Goal: Download file/media: Obtain a digital file from the website

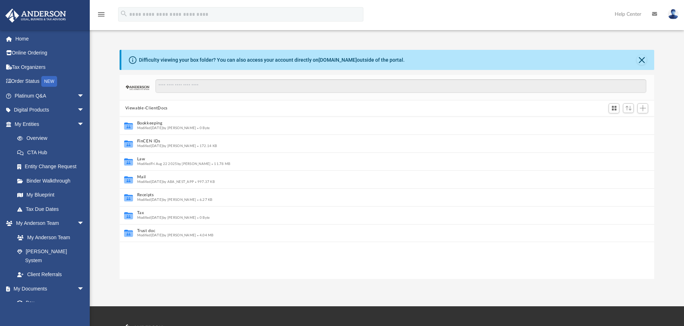
scroll to position [6, 6]
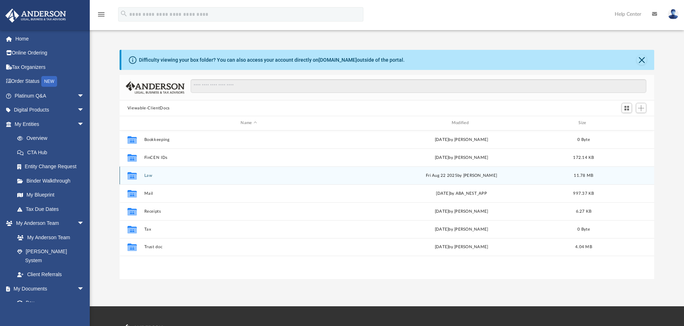
click at [148, 176] on button "Law" at bounding box center [248, 175] width 209 height 5
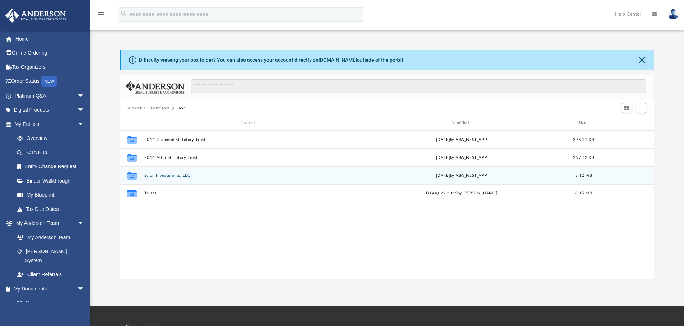
click at [166, 177] on button "Scion Investments, LLC" at bounding box center [248, 175] width 209 height 5
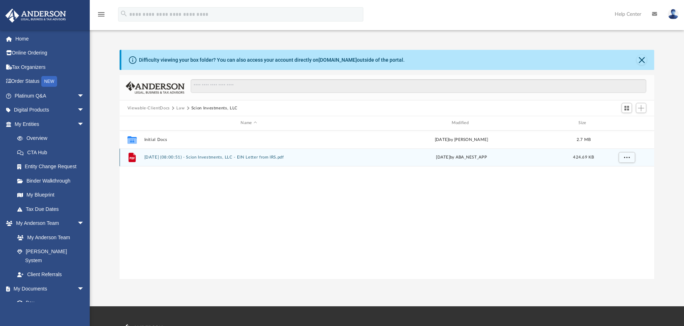
click at [198, 159] on button "[DATE] (08:00:51) - Scion Investments, LLC - EIN Letter from IRS.pdf" at bounding box center [248, 157] width 209 height 5
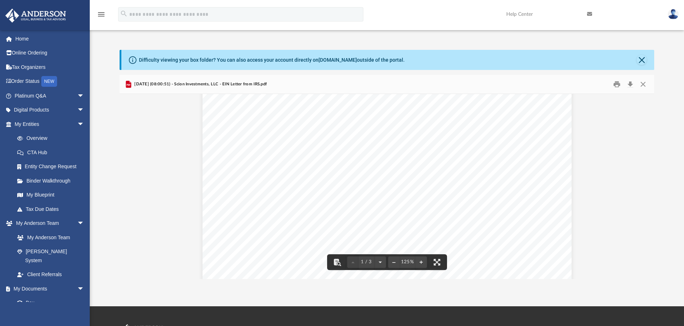
scroll to position [0, 0]
click at [644, 61] on button "Close" at bounding box center [642, 60] width 10 height 10
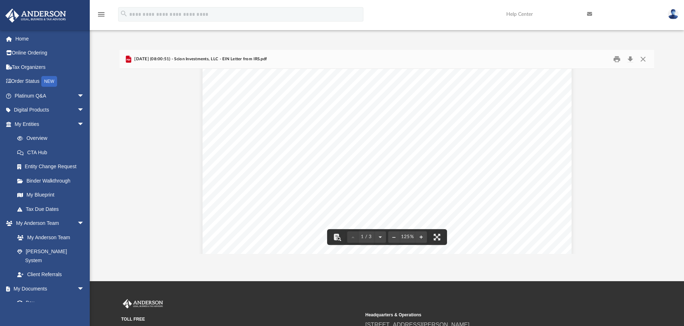
scroll to position [66, 0]
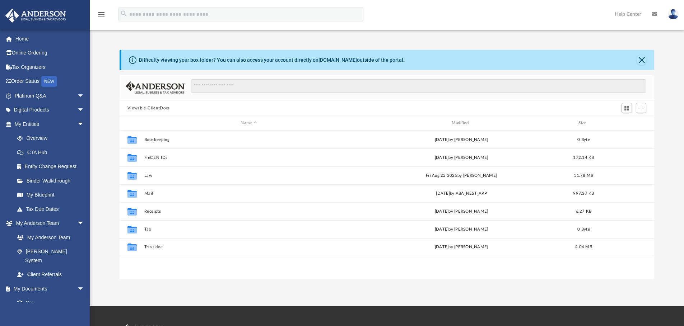
scroll to position [6, 6]
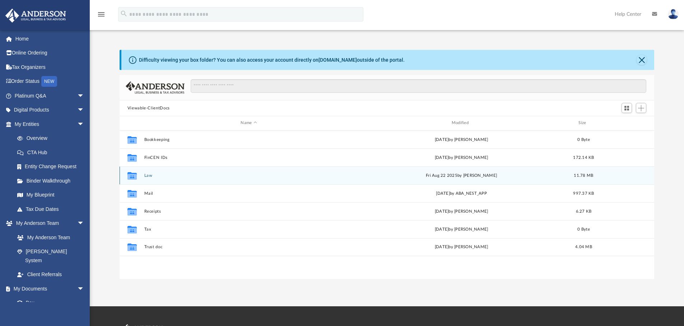
click at [152, 171] on div "Collaborated Folder Law [DATE] by [PERSON_NAME] 11.78 MB" at bounding box center [387, 176] width 535 height 18
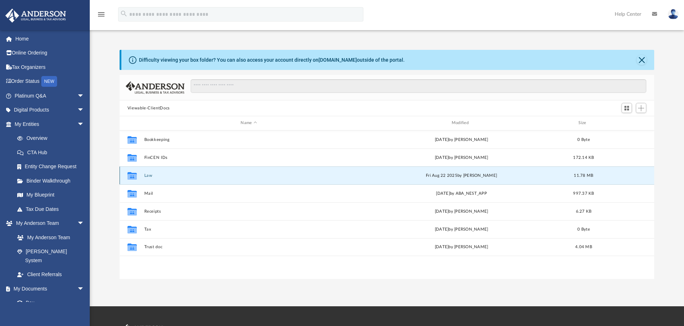
click at [146, 174] on button "Law" at bounding box center [248, 175] width 209 height 5
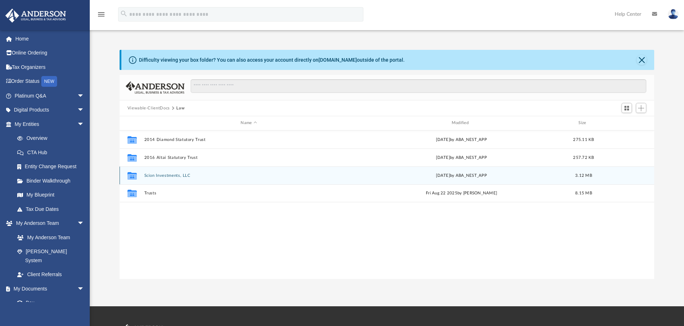
click at [180, 176] on button "Scion Investments, LLC" at bounding box center [248, 175] width 209 height 5
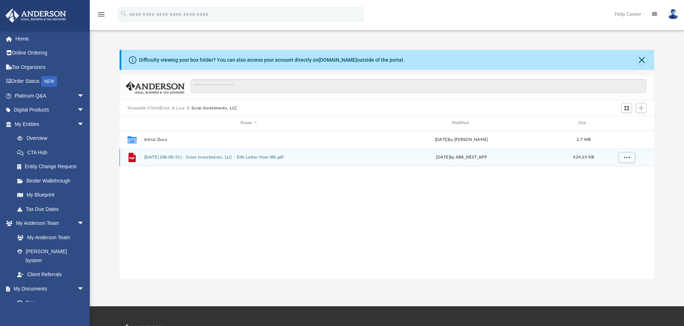
click at [226, 157] on button "[DATE] (08:00:51) - Scion Investments, LLC - EIN Letter from IRS.pdf" at bounding box center [248, 157] width 209 height 5
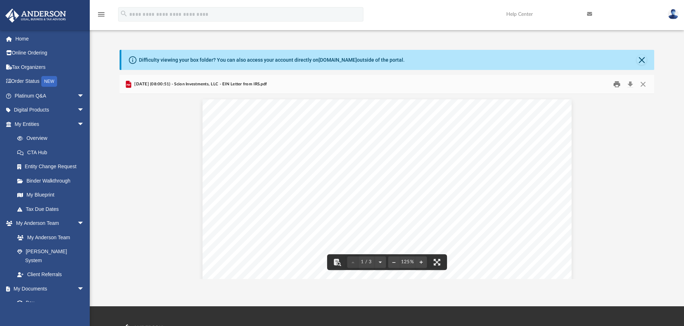
click at [614, 86] on button "Print" at bounding box center [617, 84] width 14 height 11
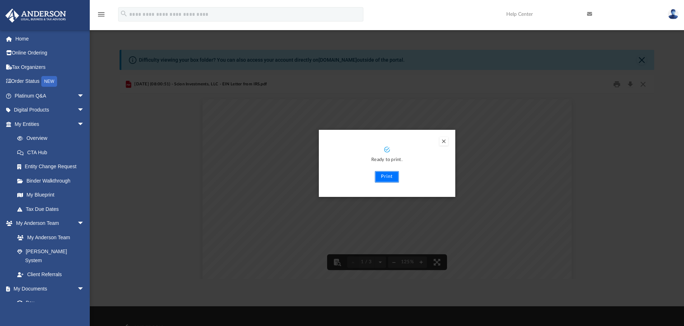
click at [385, 177] on button "Print" at bounding box center [387, 176] width 24 height 11
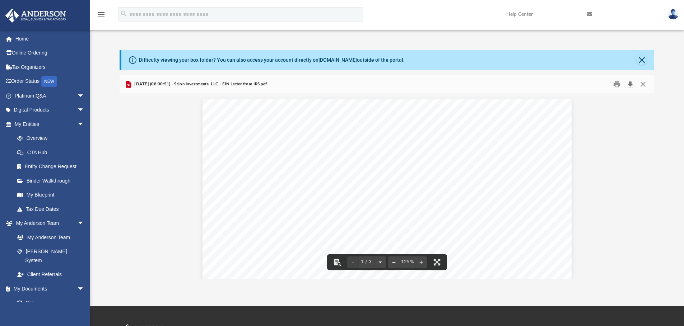
click at [630, 81] on button "Download" at bounding box center [630, 84] width 13 height 11
click at [648, 60] on div "Difficulty viewing your box folder? You can also access your account directly o…" at bounding box center [387, 60] width 533 height 20
click at [644, 60] on button "Close" at bounding box center [642, 60] width 10 height 10
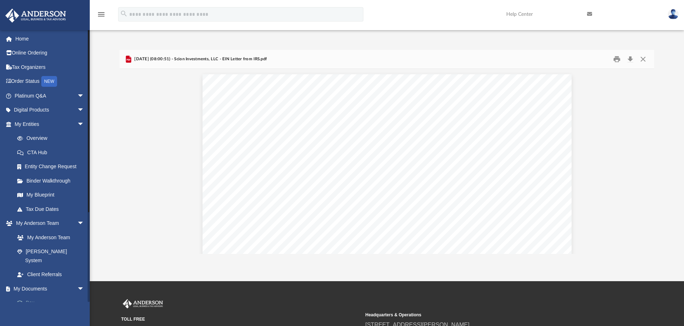
click at [38, 296] on link "Box" at bounding box center [52, 303] width 85 height 14
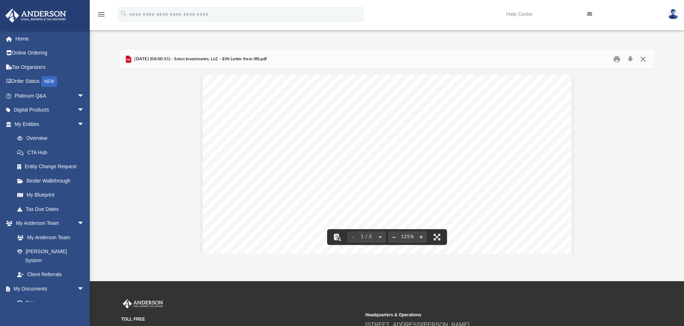
drag, startPoint x: 639, startPoint y: 57, endPoint x: 644, endPoint y: 57, distance: 4.7
click at [644, 57] on button "Close" at bounding box center [643, 59] width 13 height 11
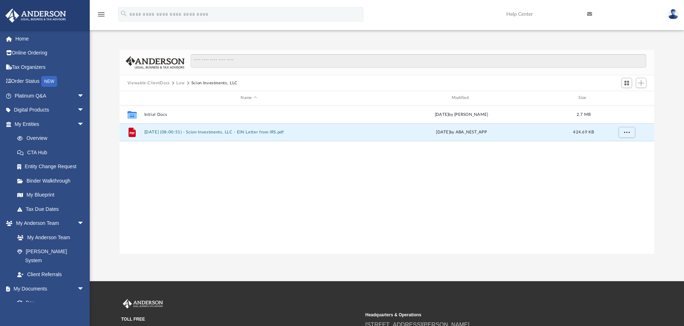
click at [181, 82] on button "Law" at bounding box center [180, 83] width 8 height 6
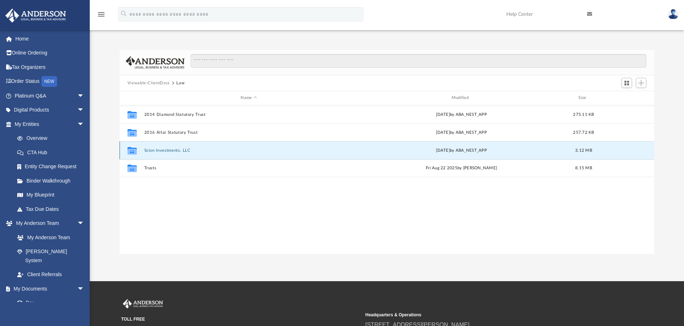
click at [161, 150] on button "Scion Investments, LLC" at bounding box center [248, 150] width 209 height 5
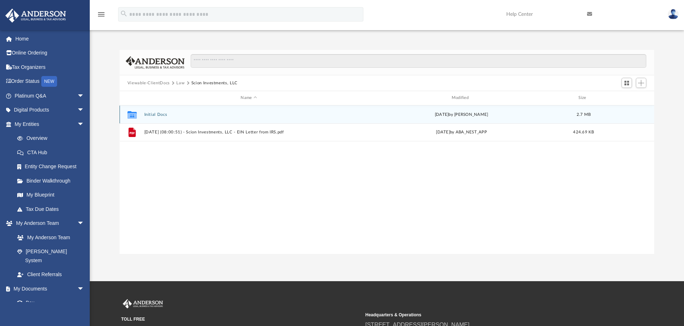
click at [161, 114] on button "Initial Docs" at bounding box center [248, 114] width 209 height 5
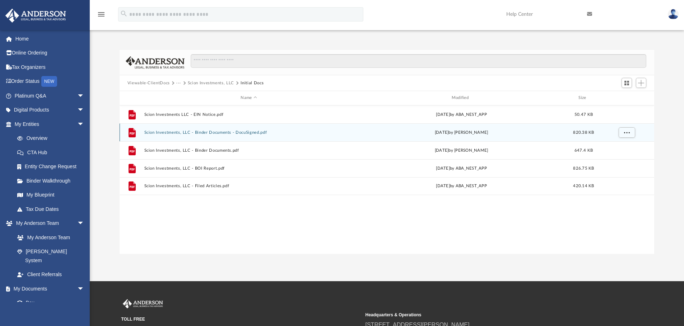
click at [247, 133] on button "Scion Investments, LLC - Binder Documents - DocuSigned.pdf" at bounding box center [248, 132] width 209 height 5
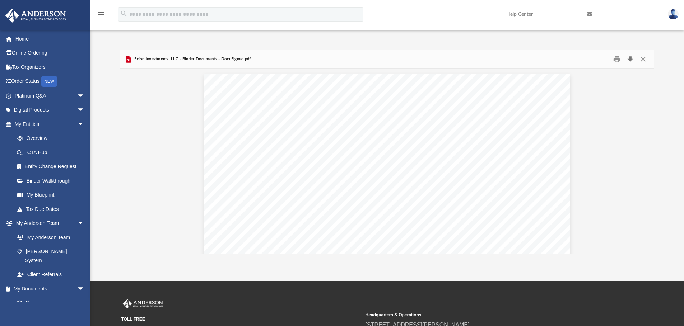
click at [629, 60] on button "Download" at bounding box center [630, 59] width 13 height 11
click at [630, 60] on button "Download" at bounding box center [630, 59] width 13 height 11
click at [650, 59] on button "Close" at bounding box center [643, 59] width 13 height 11
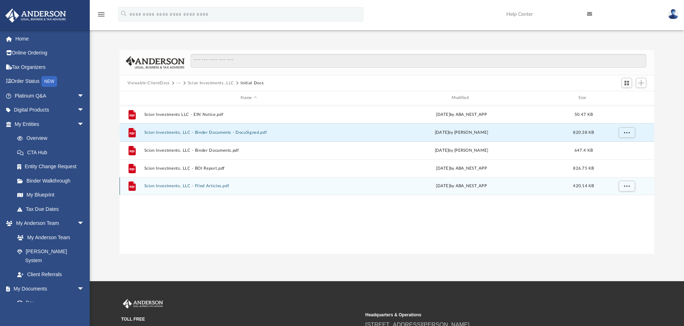
click at [216, 182] on div "File Scion Investments, LLC - Filed Articles.pdf Thu Feb 6 2025 by ABA_NEST_APP…" at bounding box center [387, 186] width 535 height 18
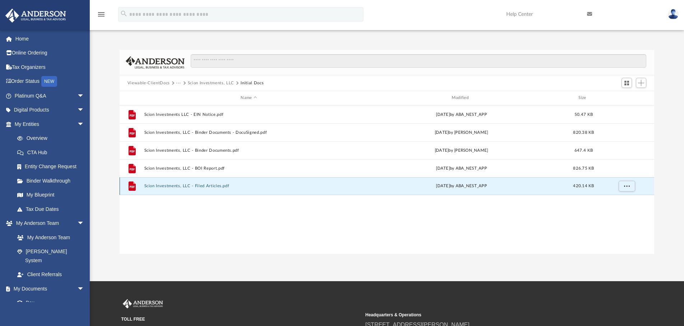
click at [215, 187] on button "Scion Investments, LLC - Filed Articles.pdf" at bounding box center [248, 186] width 209 height 5
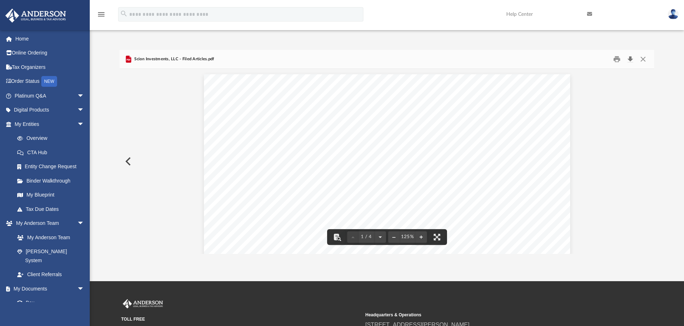
click at [631, 59] on button "Download" at bounding box center [630, 59] width 13 height 11
click at [630, 59] on button "Download" at bounding box center [630, 59] width 13 height 11
click at [643, 55] on button "Close" at bounding box center [643, 59] width 13 height 11
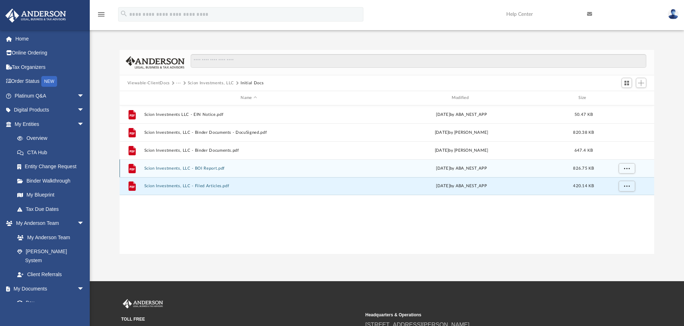
click at [209, 168] on button "Scion Investments, LLC - BOI Report.pdf" at bounding box center [248, 168] width 209 height 5
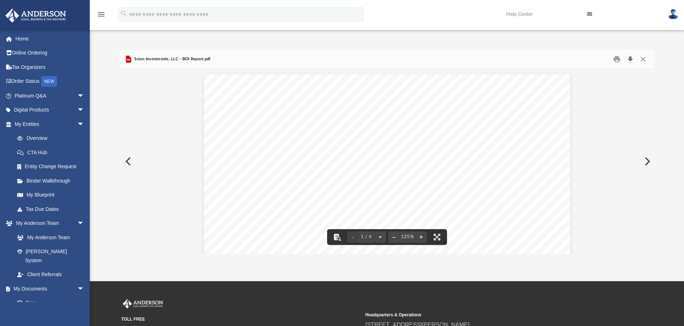
click at [629, 60] on button "Download" at bounding box center [630, 59] width 13 height 11
click at [626, 56] on button "Download" at bounding box center [630, 59] width 13 height 11
click at [640, 60] on button "Close" at bounding box center [643, 59] width 13 height 11
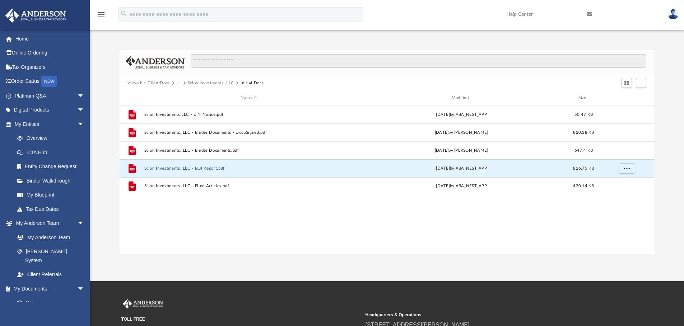
click at [223, 82] on button "Scion Investments, LLC" at bounding box center [211, 83] width 46 height 6
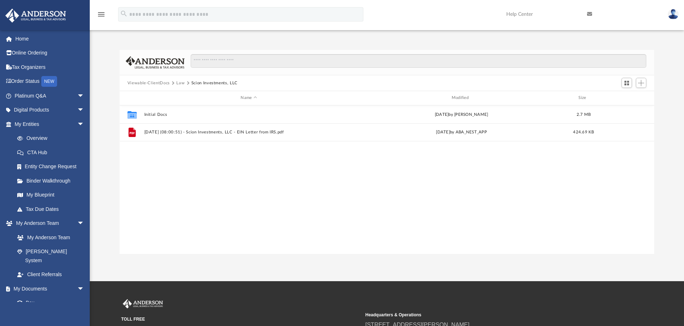
click at [180, 83] on button "Law" at bounding box center [180, 83] width 8 height 6
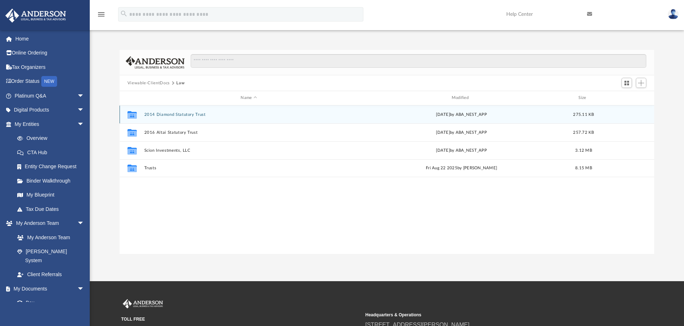
click at [171, 112] on button "2014 Diamond Statutory Trust" at bounding box center [248, 114] width 209 height 5
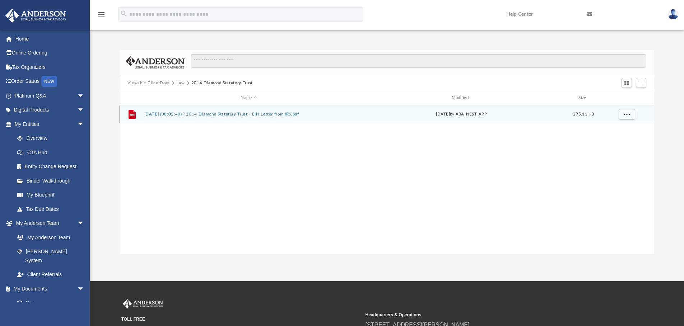
click at [238, 114] on button "2025.06.03 (08:02:40) - 2014 Diamond Statutory Trust - EIN Letter from IRS.pdf" at bounding box center [248, 114] width 209 height 5
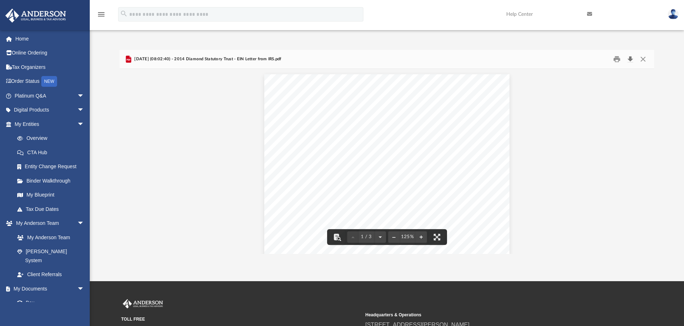
click at [629, 56] on button "Download" at bounding box center [630, 59] width 13 height 11
click at [632, 61] on button "Download" at bounding box center [630, 59] width 13 height 11
click at [646, 57] on button "Close" at bounding box center [643, 59] width 13 height 11
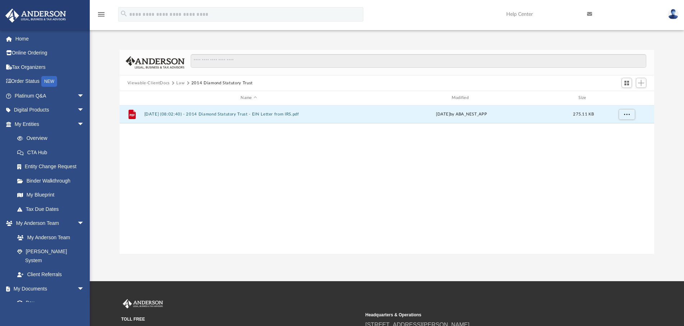
click at [179, 82] on button "Law" at bounding box center [180, 83] width 8 height 6
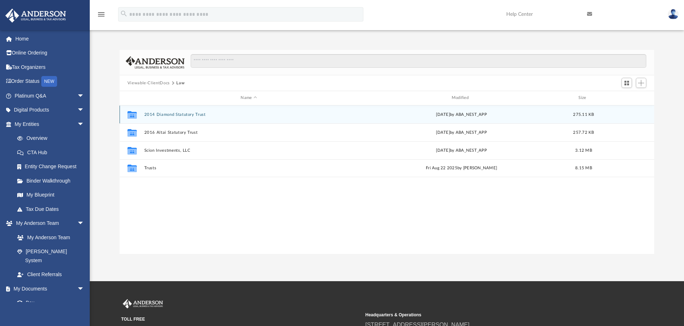
click at [178, 116] on button "2014 Diamond Statutory Trust" at bounding box center [248, 114] width 209 height 5
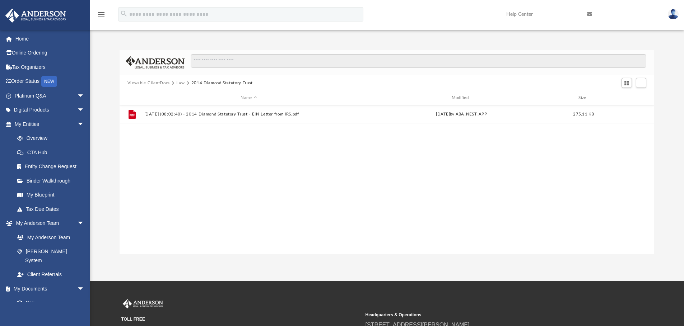
click at [179, 82] on button "Law" at bounding box center [180, 83] width 8 height 6
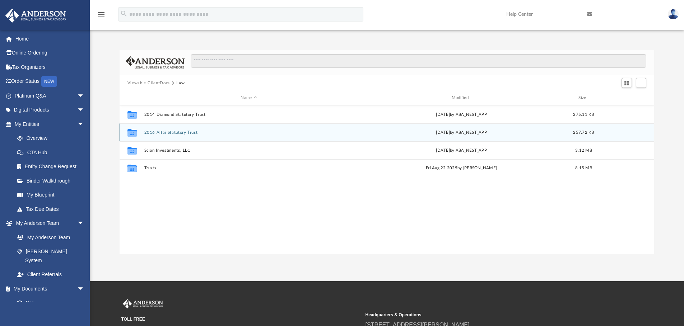
click at [179, 132] on button "2016 Altai Statutory Trust" at bounding box center [248, 132] width 209 height 5
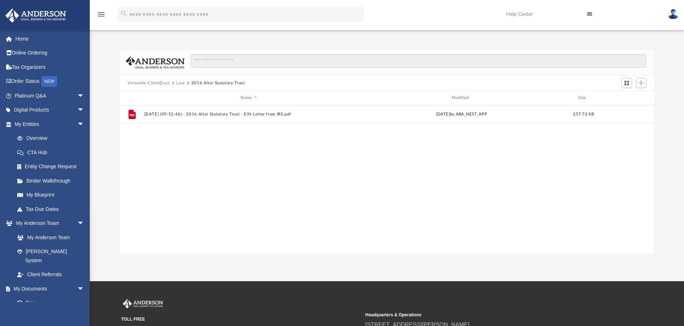
click at [471, 130] on div "File 2025.05.21 (09:52:46) - 2016 Altai Statutory Trust - EIN Letter from IRS.p…" at bounding box center [387, 180] width 535 height 149
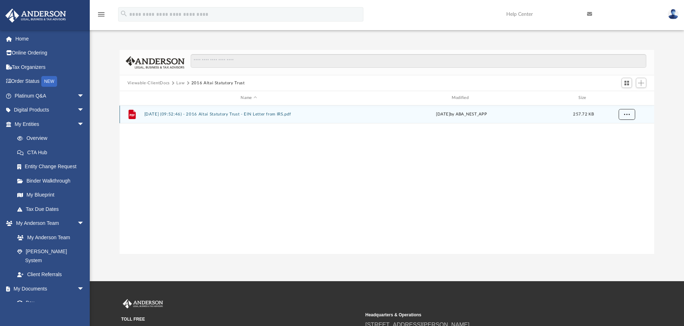
click at [621, 115] on button "More options" at bounding box center [626, 114] width 17 height 11
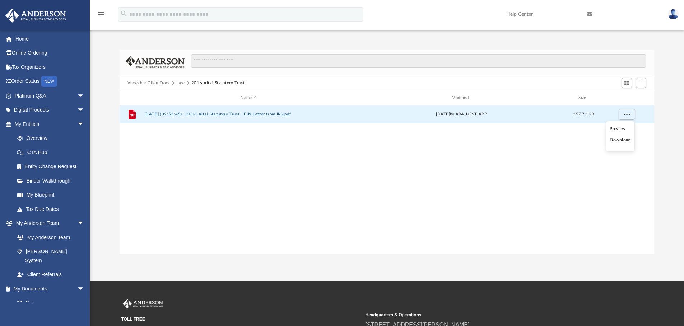
click at [621, 140] on li "Download" at bounding box center [620, 140] width 21 height 8
drag, startPoint x: 587, startPoint y: 117, endPoint x: 563, endPoint y: 127, distance: 26.1
click at [563, 127] on div "File 2025.05.21 (09:52:46) - 2016 Altai Statutory Trust - EIN Letter from IRS.p…" at bounding box center [387, 180] width 535 height 149
click at [455, 116] on div "Wed May 21 2025 by ABA_NEST_APP" at bounding box center [461, 114] width 209 height 6
click at [178, 82] on button "Law" at bounding box center [180, 83] width 8 height 6
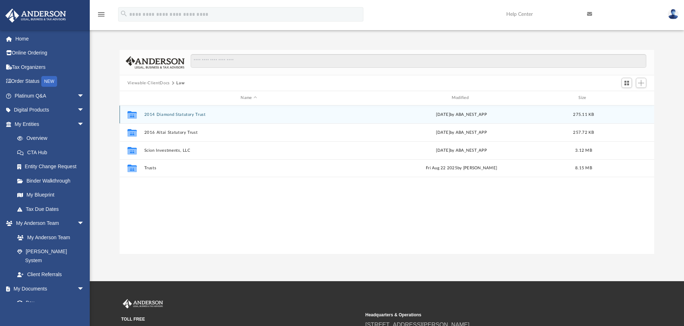
click at [177, 113] on button "2014 Diamond Statutory Trust" at bounding box center [248, 114] width 209 height 5
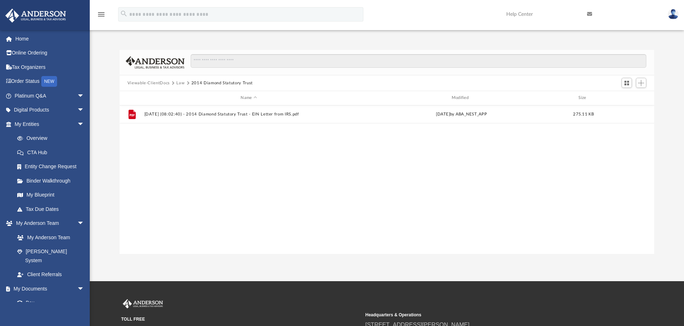
click at [179, 85] on button "Law" at bounding box center [180, 83] width 8 height 6
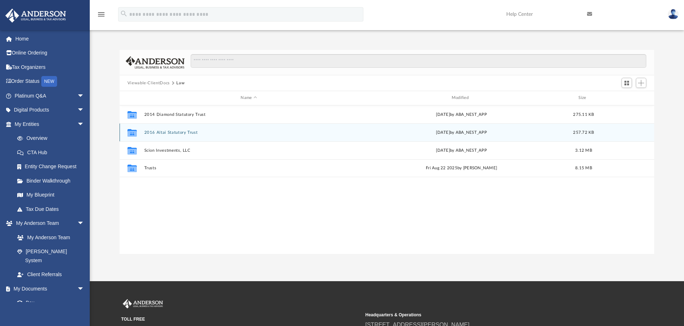
click at [187, 135] on button "2016 Altai Statutory Trust" at bounding box center [248, 132] width 209 height 5
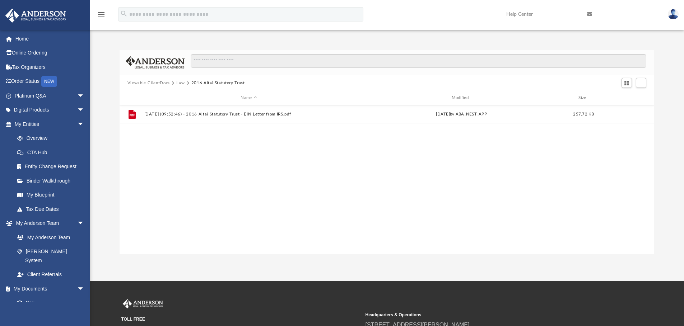
click at [333, 156] on div "File 2025.05.21 (09:52:46) - 2016 Altai Statutory Trust - EIN Letter from IRS.p…" at bounding box center [387, 180] width 535 height 149
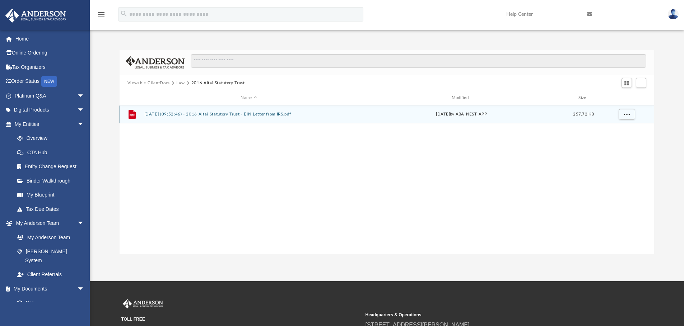
click at [251, 112] on button "2025.05.21 (09:52:46) - 2016 Altai Statutory Trust - EIN Letter from IRS.pdf" at bounding box center [248, 114] width 209 height 5
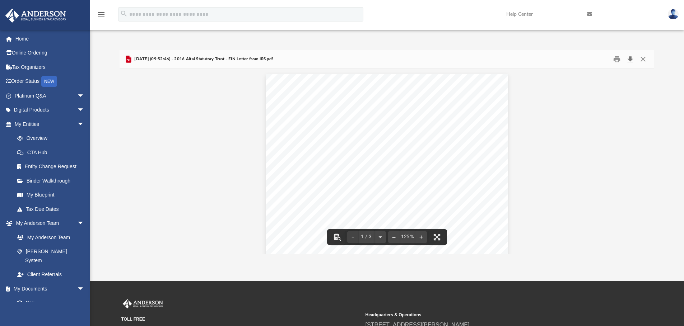
click at [630, 60] on button "Download" at bounding box center [630, 59] width 13 height 11
click at [645, 62] on button "Close" at bounding box center [643, 59] width 13 height 11
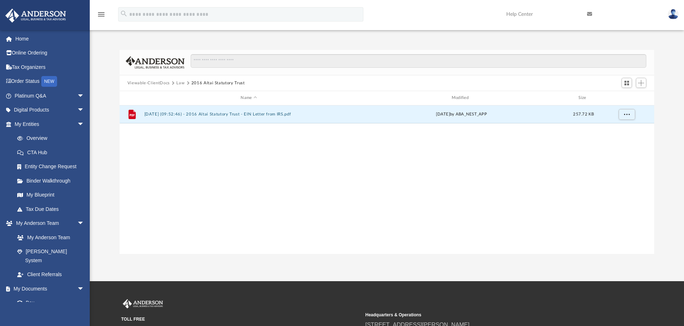
click at [177, 85] on button "Law" at bounding box center [180, 83] width 8 height 6
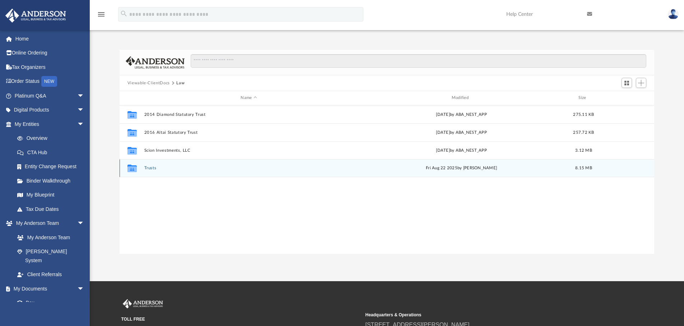
click at [148, 176] on div "Collaborated Folder Trusts Fri Aug 22 2025 by Cora Melot 8.15 MB" at bounding box center [387, 168] width 535 height 18
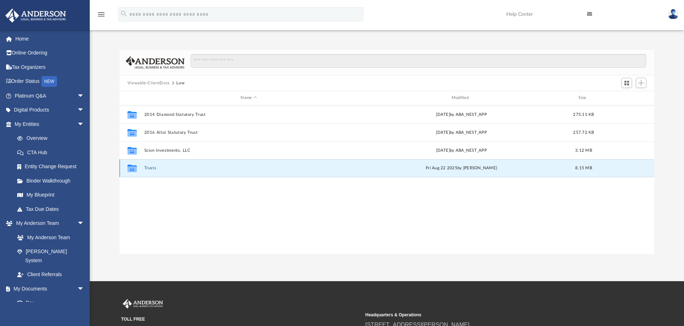
click at [151, 168] on button "Trusts" at bounding box center [248, 168] width 209 height 5
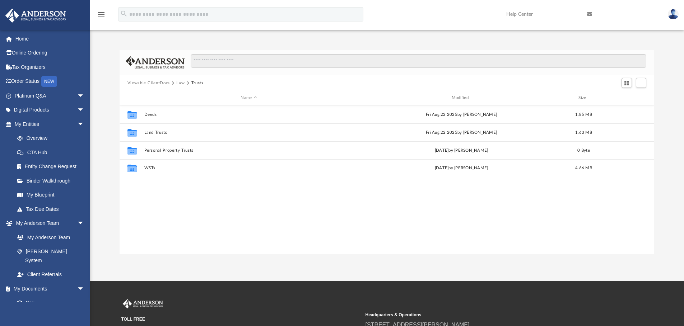
click at [197, 222] on div "Collaborated Folder Deeds Fri Aug 22 2025 by Cora Melot 1.85 MB Collaborated Fo…" at bounding box center [387, 180] width 535 height 149
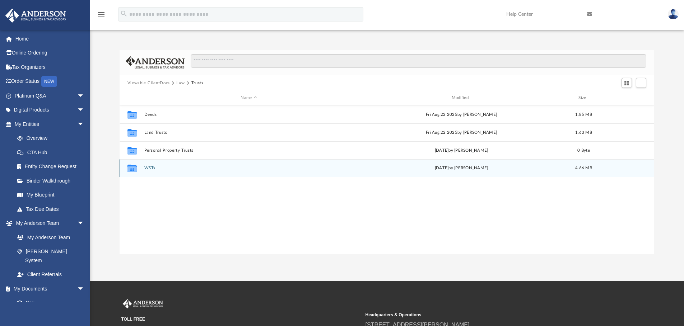
click at [150, 167] on button "WSTs" at bounding box center [248, 168] width 209 height 5
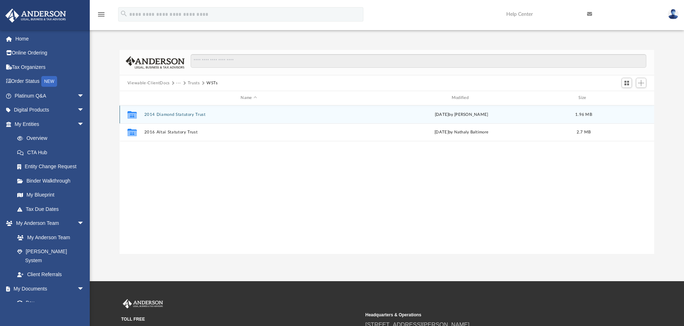
click at [181, 114] on button "2014 Diamond Statutory Trust" at bounding box center [248, 114] width 209 height 5
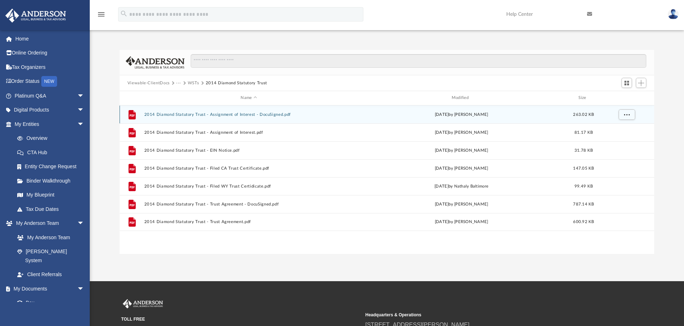
click at [266, 111] on div "File 2014 Diamond Statutory Trust - Assignment of Interest - DocuSigned.pdf Mon…" at bounding box center [387, 115] width 535 height 18
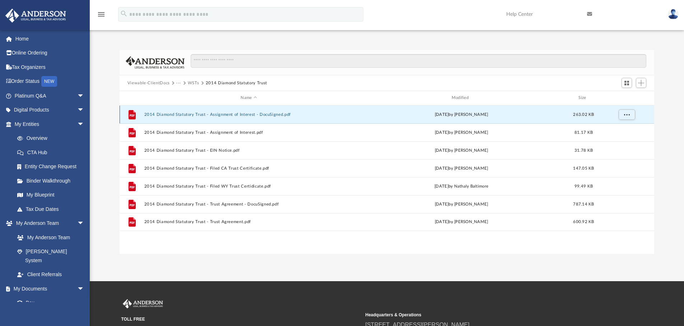
click at [265, 115] on button "2014 Diamond Statutory Trust - Assignment of Interest - DocuSigned.pdf" at bounding box center [248, 114] width 209 height 5
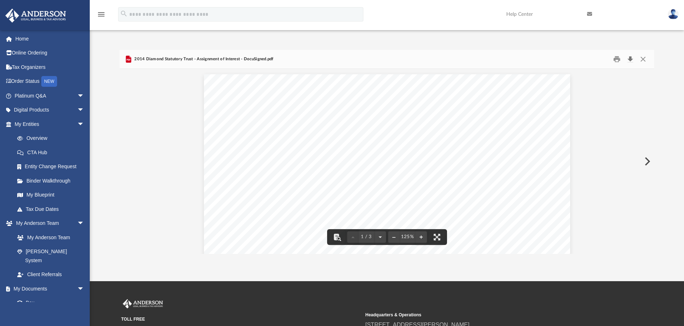
click at [629, 60] on button "Download" at bounding box center [630, 59] width 13 height 11
click at [632, 60] on button "Download" at bounding box center [630, 59] width 13 height 11
click at [645, 57] on button "Close" at bounding box center [643, 59] width 13 height 11
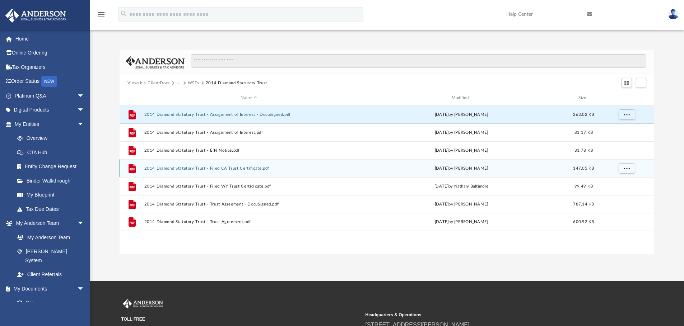
click at [259, 168] on button "2014 Diamond Statutory Trust - Filed CA Trust Certificate.pdf" at bounding box center [248, 168] width 209 height 5
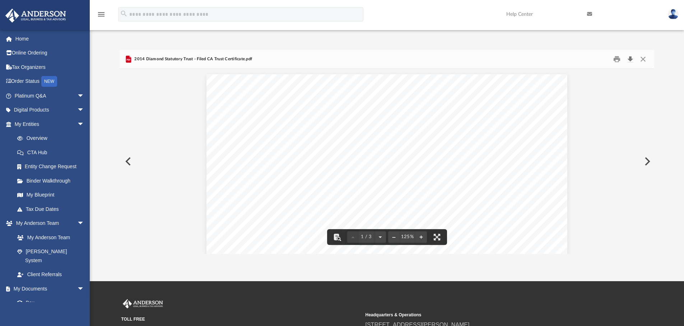
click at [630, 60] on button "Download" at bounding box center [630, 59] width 13 height 11
click at [645, 60] on button "Close" at bounding box center [643, 59] width 13 height 11
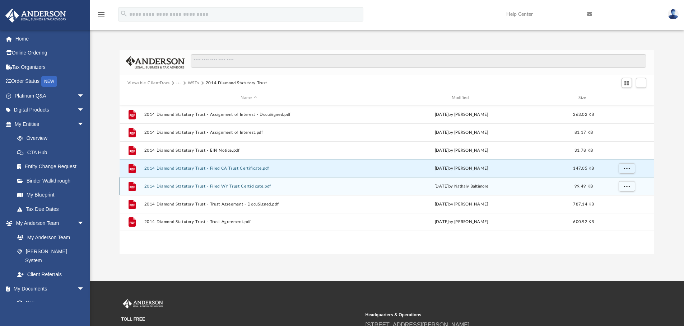
click at [250, 186] on button "2014 Diamond Statutory Trust - Filed WY Trust Certidicate.pdf" at bounding box center [248, 186] width 209 height 5
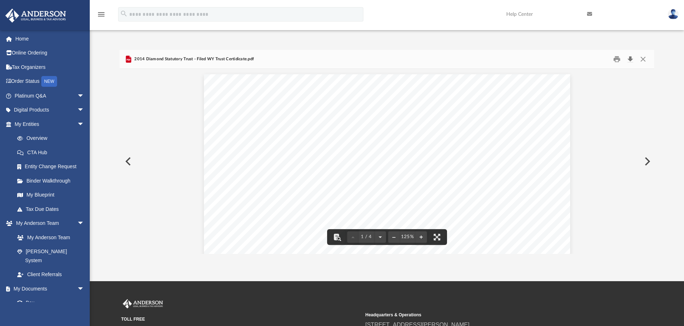
click at [631, 57] on button "Download" at bounding box center [630, 59] width 13 height 11
click at [632, 59] on button "Download" at bounding box center [630, 59] width 13 height 11
click at [639, 56] on button "Close" at bounding box center [643, 59] width 13 height 11
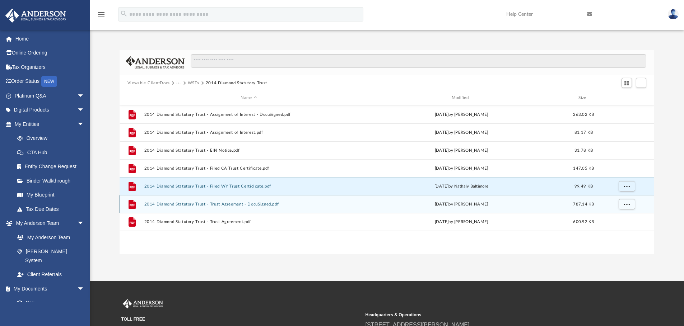
click at [265, 202] on button "2014 Diamond Statutory Trust - Trust Agreement - DocuSigned.pdf" at bounding box center [248, 204] width 209 height 5
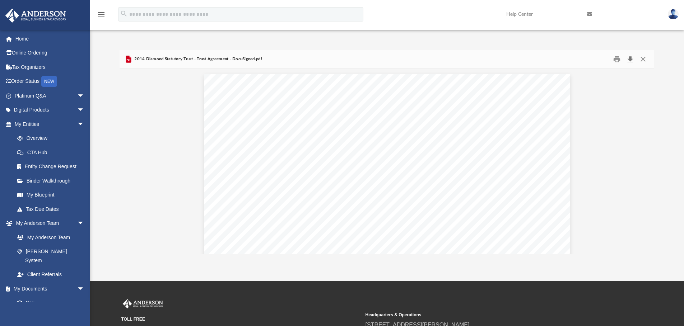
click at [632, 57] on button "Download" at bounding box center [630, 59] width 13 height 11
click at [644, 57] on button "Close" at bounding box center [643, 59] width 13 height 11
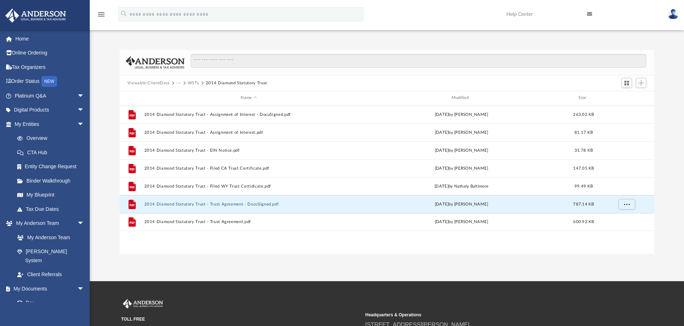
click at [191, 82] on button "WSTs" at bounding box center [193, 83] width 11 height 6
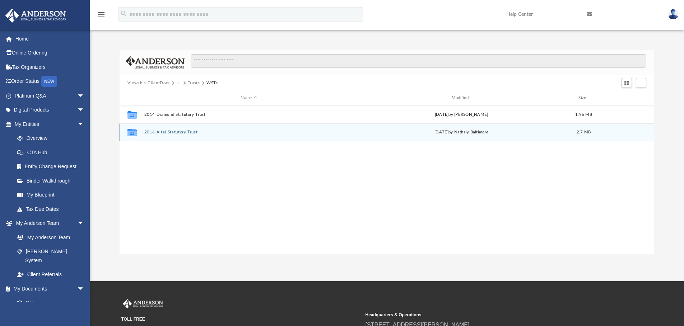
click at [180, 135] on div "Collaborated Folder 2016 Altai Statutory Trust Wed May 21 2025 by Nathaly Balti…" at bounding box center [387, 133] width 535 height 18
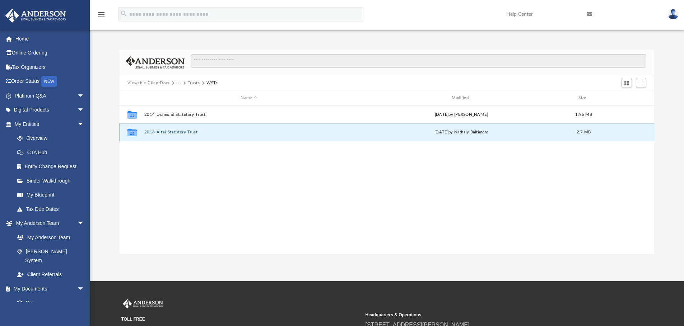
click at [180, 135] on div "Collaborated Folder 2016 Altai Statutory Trust Wed May 21 2025 by Nathaly Balti…" at bounding box center [387, 133] width 535 height 18
click at [183, 132] on button "2016 Altai Statutory Trust" at bounding box center [248, 132] width 209 height 5
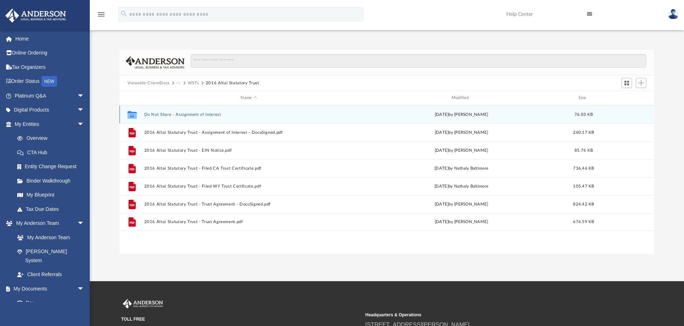
click at [208, 116] on button "Do Not Share - Assignment of Interest" at bounding box center [248, 114] width 209 height 5
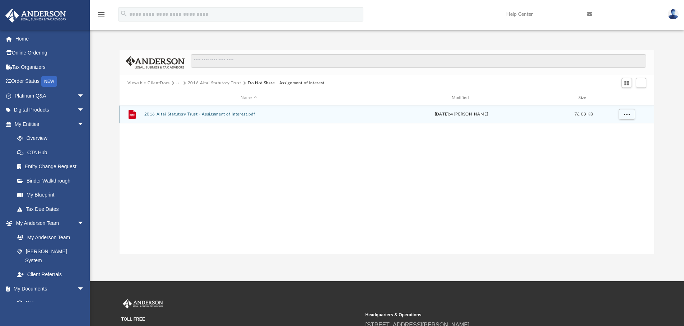
click at [243, 116] on button "2016 Altai Statutory Trust - Assignment of Interest.pdf" at bounding box center [248, 114] width 209 height 5
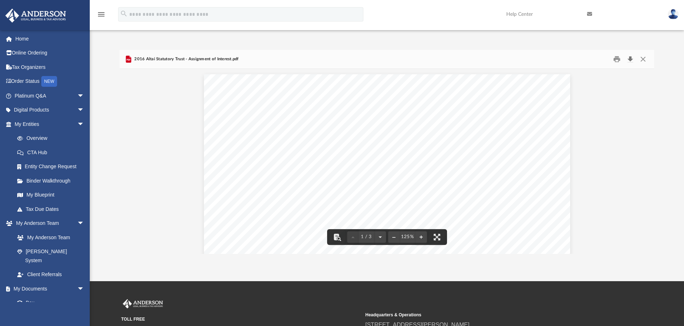
click at [633, 61] on button "Download" at bounding box center [630, 59] width 13 height 11
click at [639, 61] on button "Close" at bounding box center [643, 59] width 13 height 11
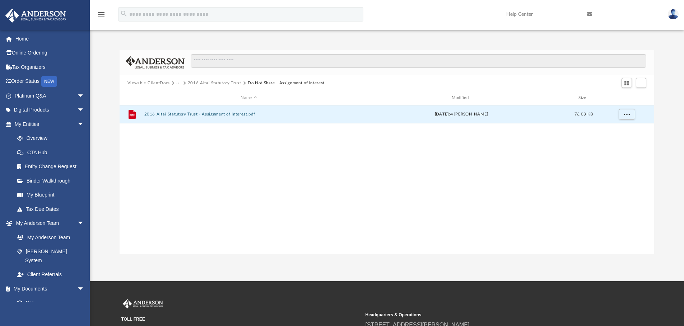
click at [229, 80] on button "2016 Altai Statutory Trust" at bounding box center [214, 83] width 53 height 6
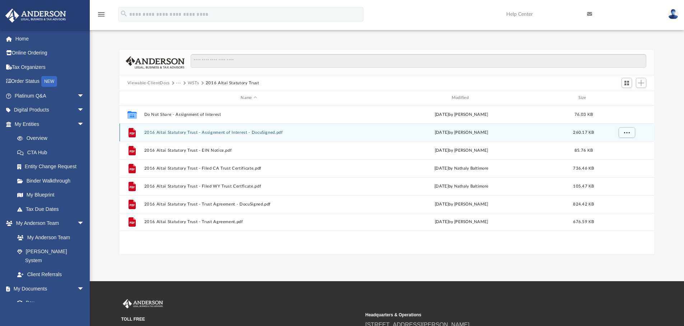
click at [211, 135] on button "2016 Altai Statutory Trust - Assignment of Interest - DocuSigned.pdf" at bounding box center [248, 132] width 209 height 5
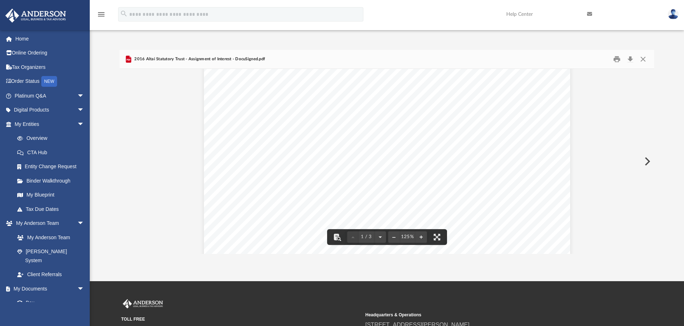
scroll to position [0, 0]
click at [630, 59] on button "Download" at bounding box center [630, 59] width 13 height 11
click at [639, 59] on button "Close" at bounding box center [643, 59] width 13 height 11
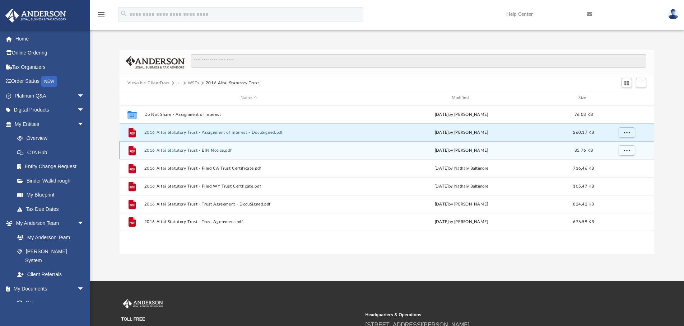
click at [221, 151] on button "2016 Altai Statutory Trust - EIN Notice.pdf" at bounding box center [248, 150] width 209 height 5
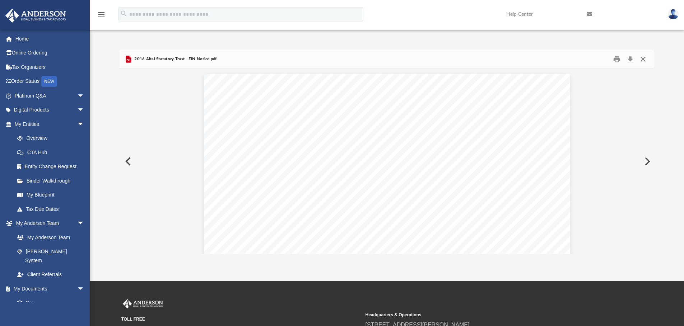
click at [641, 60] on button "Close" at bounding box center [643, 59] width 13 height 11
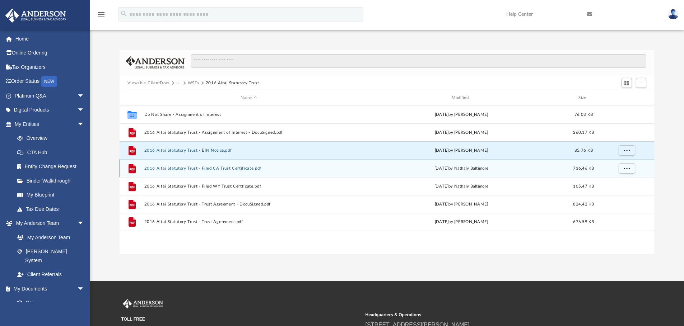
click at [231, 167] on button "2016 Altai Statutory Trust - Filed CA Trust Certificate.pdf" at bounding box center [248, 168] width 209 height 5
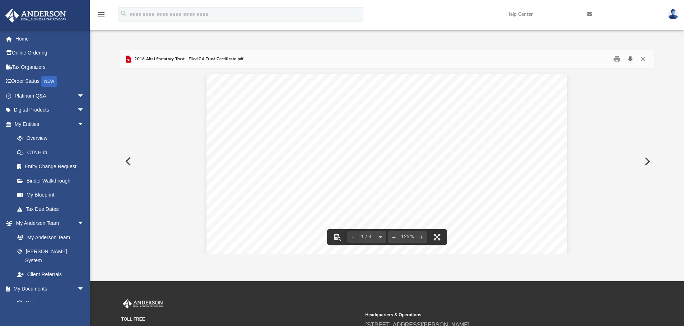
click at [629, 60] on button "Download" at bounding box center [630, 59] width 13 height 11
click at [631, 57] on button "Download" at bounding box center [630, 59] width 13 height 11
click at [628, 60] on button "Download" at bounding box center [630, 59] width 13 height 11
click at [644, 60] on button "Close" at bounding box center [643, 59] width 13 height 11
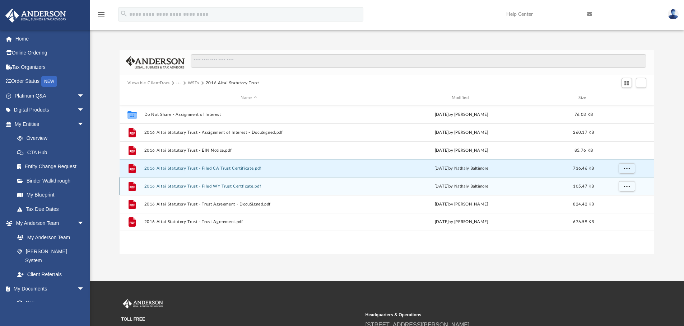
click at [236, 187] on button "2016 Altai Statutory Trust - Filed WY Trust Certficate.pdf" at bounding box center [248, 186] width 209 height 5
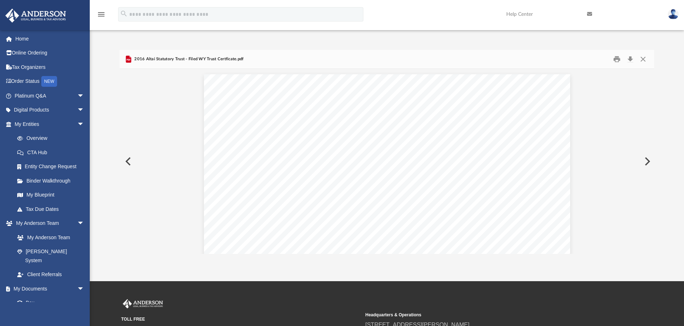
scroll to position [485, 0]
click at [630, 60] on button "Download" at bounding box center [630, 59] width 13 height 11
click at [630, 61] on button "Download" at bounding box center [630, 59] width 13 height 11
click at [633, 60] on button "Download" at bounding box center [630, 59] width 13 height 11
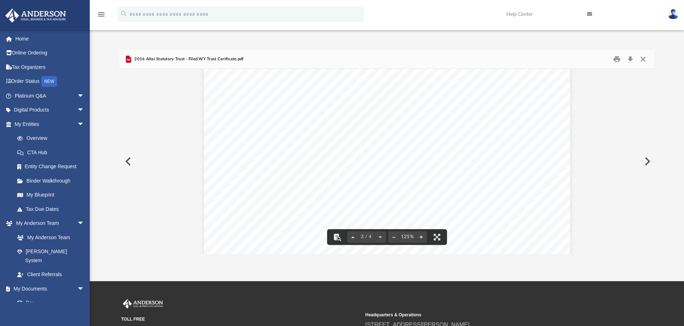
click at [643, 58] on button "Close" at bounding box center [643, 59] width 13 height 11
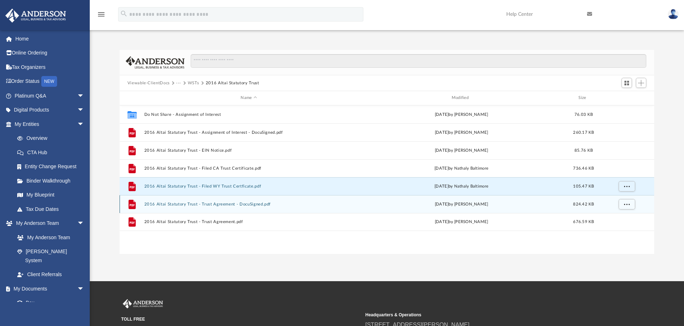
click at [251, 205] on button "2016 Altai Statutory Trust - Trust Agreement - DocuSigned.pdf" at bounding box center [248, 204] width 209 height 5
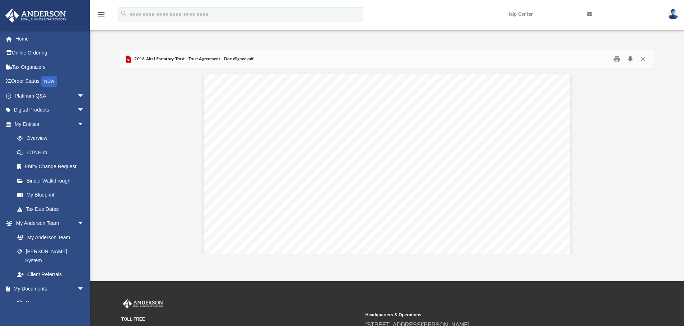
scroll to position [10664, 0]
click at [632, 62] on button "Download" at bounding box center [630, 59] width 13 height 11
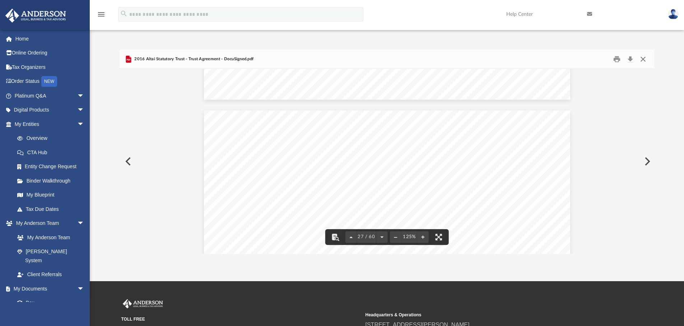
click at [646, 57] on button "Close" at bounding box center [643, 59] width 13 height 11
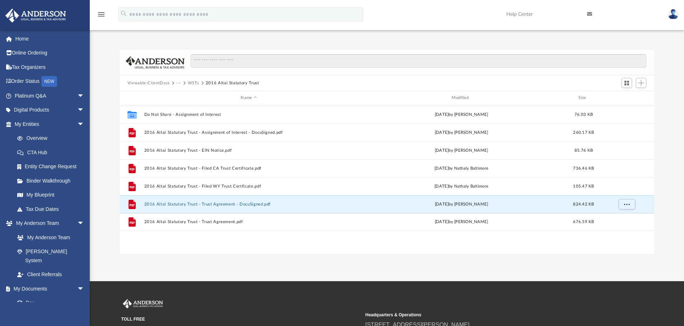
click at [254, 241] on div "Collaborated Folder Do Not Share - Assignment of Interest Mon May 12 2025 by Sk…" at bounding box center [387, 180] width 535 height 149
click at [189, 82] on button "WSTs" at bounding box center [193, 83] width 11 height 6
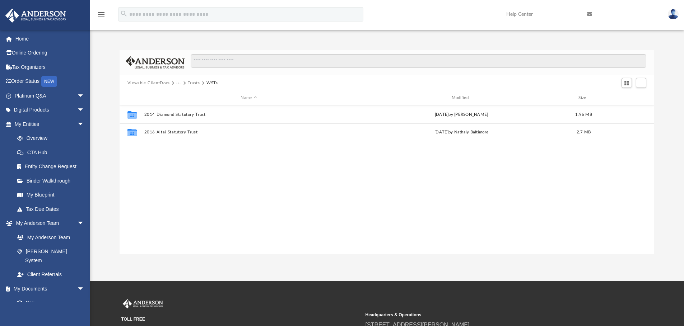
click at [193, 81] on button "Trusts" at bounding box center [194, 83] width 12 height 6
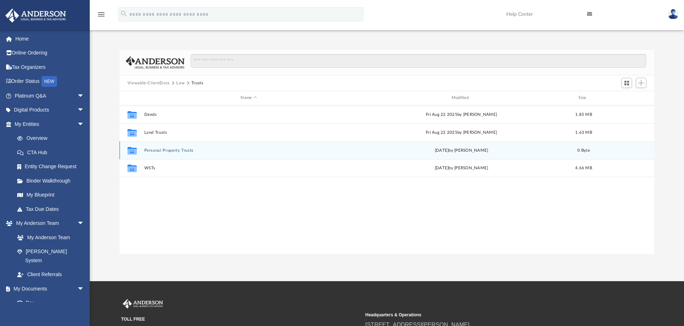
click at [161, 150] on button "Personal Property Trusts" at bounding box center [248, 150] width 209 height 5
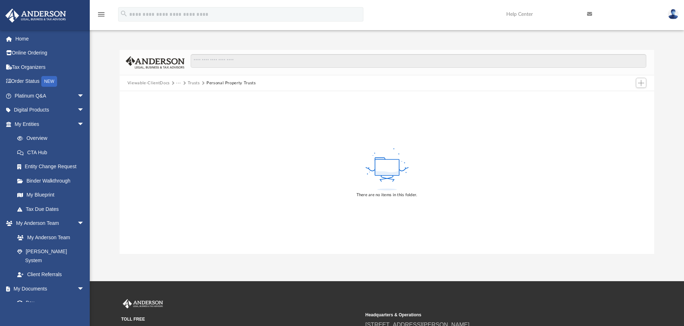
click at [197, 82] on button "Trusts" at bounding box center [194, 83] width 12 height 6
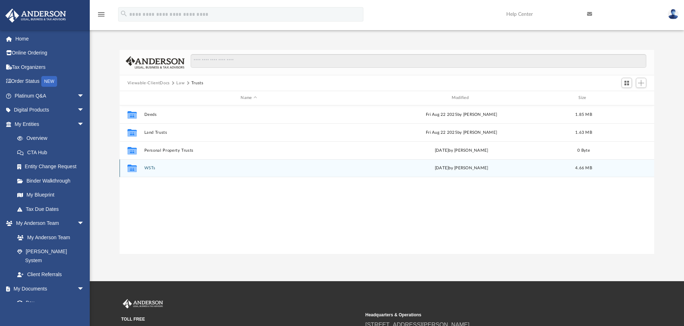
scroll to position [6, 6]
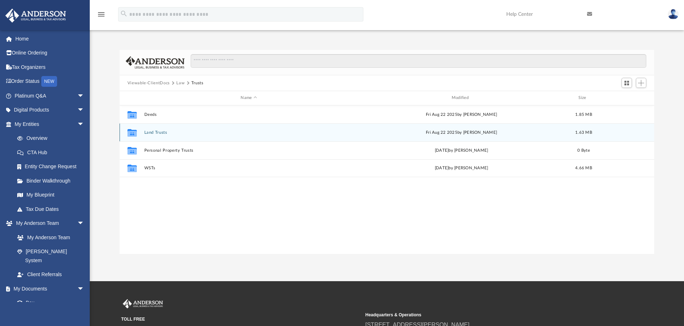
click at [158, 129] on div "Collaborated Folder Land Trusts Fri Aug 22 2025 by Cora Melot 1.63 MB" at bounding box center [387, 133] width 535 height 18
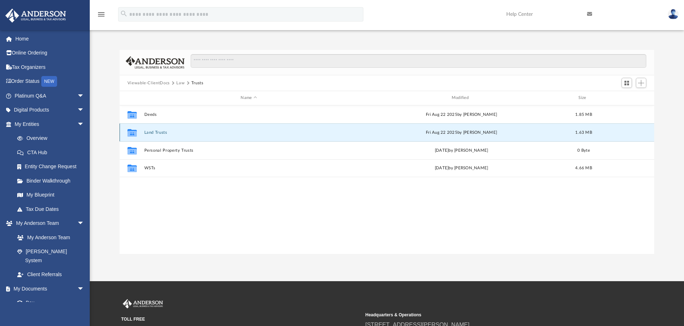
click at [158, 130] on div "Collaborated Folder Land Trusts Fri Aug 22 2025 by Cora Melot 1.63 MB" at bounding box center [387, 133] width 535 height 18
click at [158, 130] on button "Land Trusts" at bounding box center [248, 132] width 209 height 5
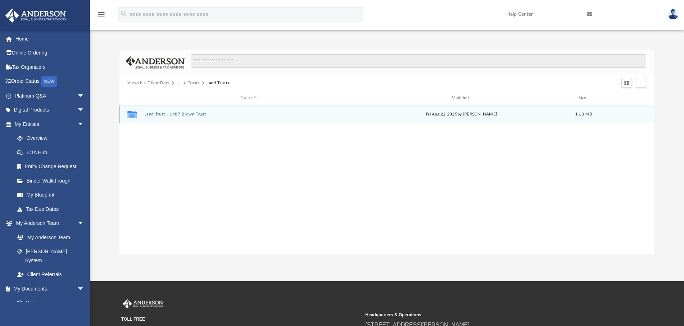
click at [192, 116] on button "Land Trust - 1987 Brown Trust" at bounding box center [248, 114] width 209 height 5
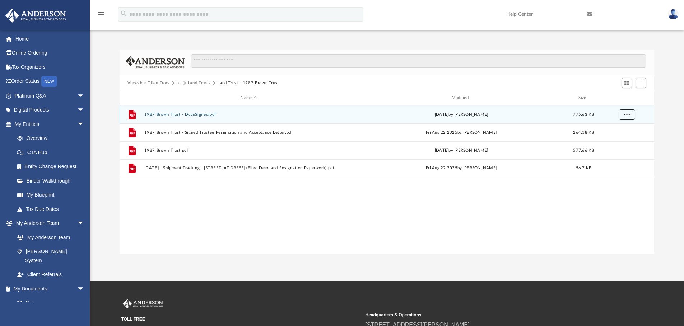
click at [620, 112] on button "More options" at bounding box center [626, 114] width 17 height 11
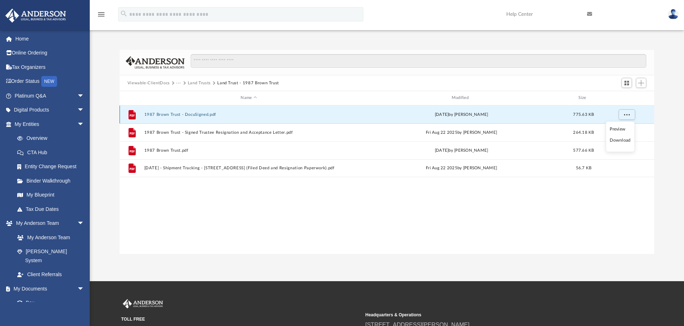
click at [459, 108] on div "File 1987 Brown Trust - DocuSigned.pdf Mon Mar 31 2025 by Ashley Sevy 775.63 KB" at bounding box center [387, 115] width 535 height 18
click at [195, 114] on button "1987 Brown Trust - DocuSigned.pdf" at bounding box center [248, 114] width 209 height 5
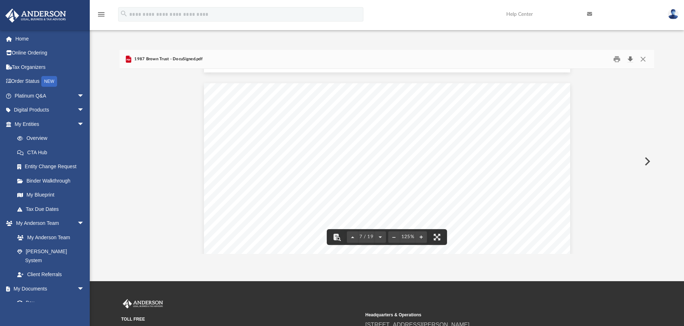
click at [634, 60] on button "Download" at bounding box center [630, 59] width 13 height 11
click at [634, 59] on button "Download" at bounding box center [630, 59] width 13 height 11
click at [631, 58] on button "Download" at bounding box center [630, 59] width 13 height 11
click at [638, 60] on button "Close" at bounding box center [643, 59] width 13 height 11
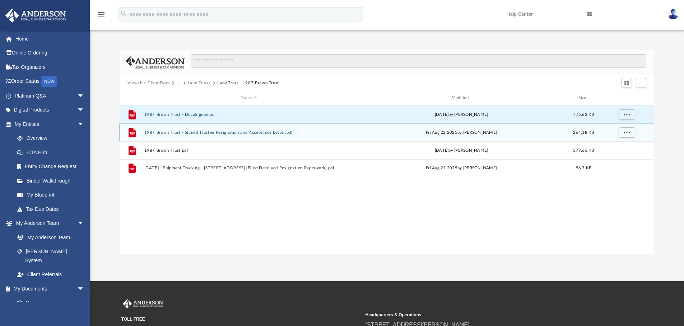
click at [265, 134] on button "1987 Brown Trust - Signed Trustee Resignation and Acceptance Letter.pdf" at bounding box center [248, 132] width 209 height 5
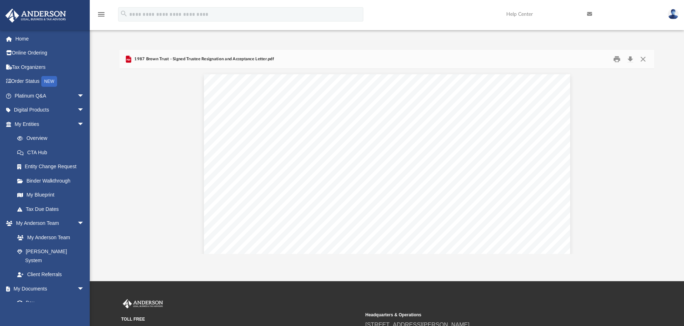
scroll to position [485, 0]
click at [629, 59] on button "Download" at bounding box center [630, 59] width 13 height 11
click at [631, 60] on button "Download" at bounding box center [630, 59] width 13 height 11
click at [634, 62] on button "Download" at bounding box center [630, 59] width 13 height 11
click at [644, 60] on button "Close" at bounding box center [643, 59] width 13 height 11
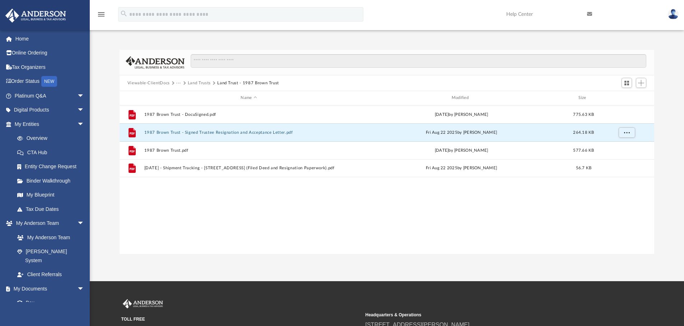
click at [206, 82] on button "Land Trusts" at bounding box center [199, 83] width 23 height 6
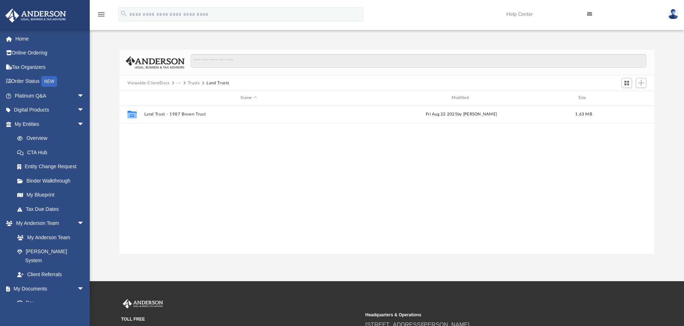
click at [194, 81] on button "Trusts" at bounding box center [194, 83] width 12 height 6
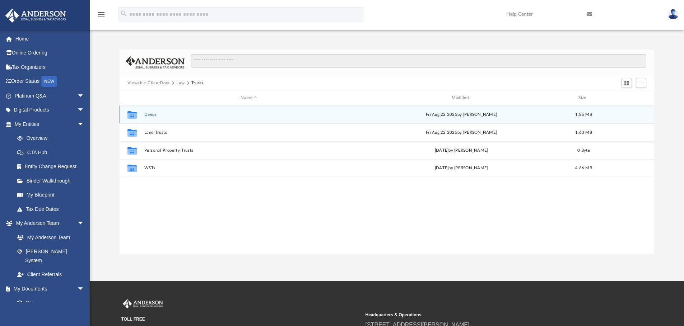
click at [154, 115] on button "Deeds" at bounding box center [248, 114] width 209 height 5
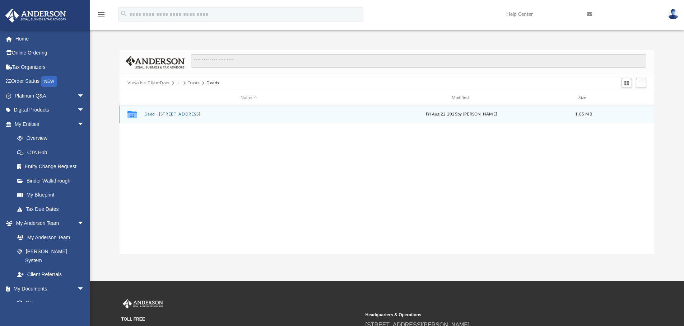
click at [173, 110] on div "Collaborated Folder Deed - 2036 Brown Street Fri Aug 22 2025 by Cora Melot 1.85…" at bounding box center [387, 115] width 535 height 18
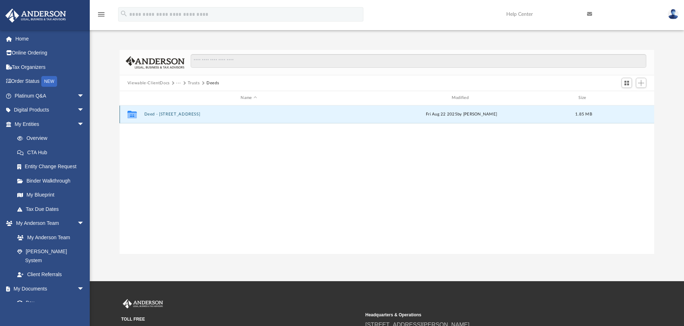
click at [177, 113] on button "Deed - 2036 Brown Street" at bounding box center [248, 114] width 209 height 5
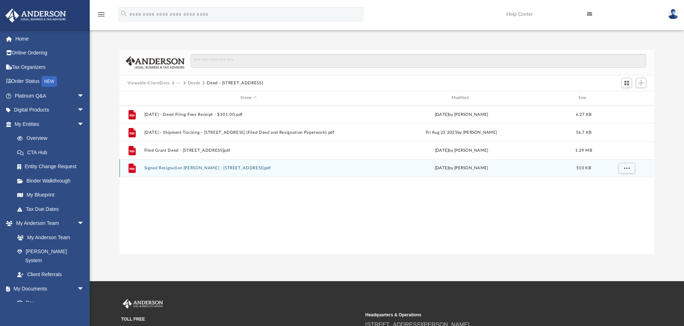
click at [240, 165] on div "File Signed Resignation Grant Deed - 2036 Brown Street.pdf Thu Aug 21 2025 by C…" at bounding box center [387, 168] width 535 height 18
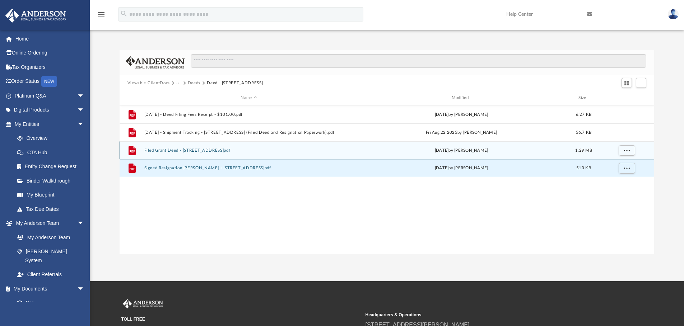
click at [210, 149] on button "Filed Grant Deed - 2036 Brown Street.pdf" at bounding box center [248, 150] width 209 height 5
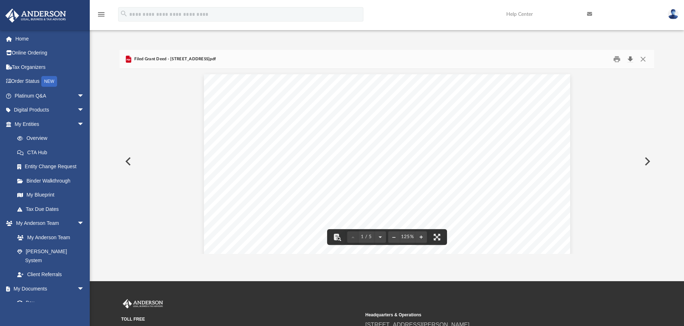
click at [628, 56] on button "Download" at bounding box center [630, 59] width 13 height 11
click at [631, 60] on button "Download" at bounding box center [630, 59] width 13 height 11
click at [648, 62] on button "Close" at bounding box center [643, 59] width 13 height 11
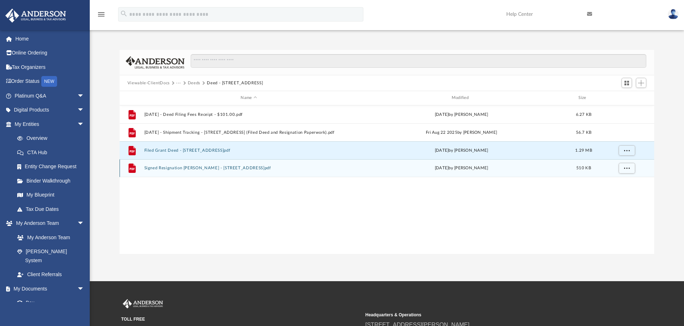
click at [206, 169] on button "Signed Resignation Grant Deed - 2036 Brown Street.pdf" at bounding box center [248, 168] width 209 height 5
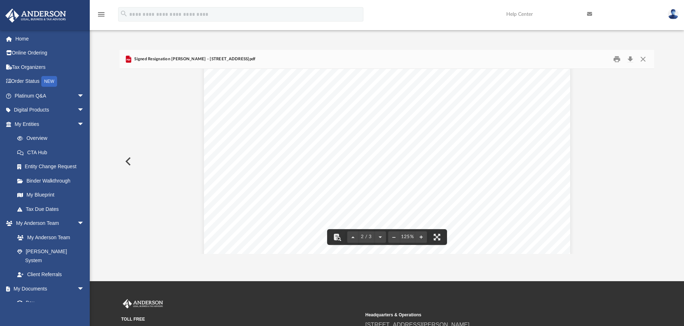
scroll to position [718, 0]
click at [630, 61] on button "Download" at bounding box center [630, 59] width 13 height 11
click at [630, 59] on button "Download" at bounding box center [630, 59] width 13 height 11
click at [638, 59] on button "Close" at bounding box center [643, 59] width 13 height 11
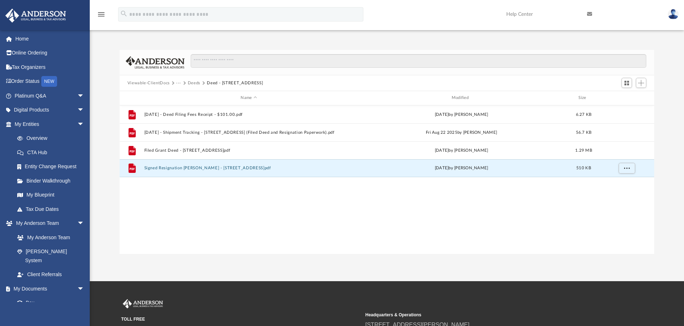
click at [202, 192] on div "File 2025.08.15 - Deed Filing Fees Receipt - $101.00.pdf Fri Aug 15 2025 by Cor…" at bounding box center [387, 180] width 535 height 149
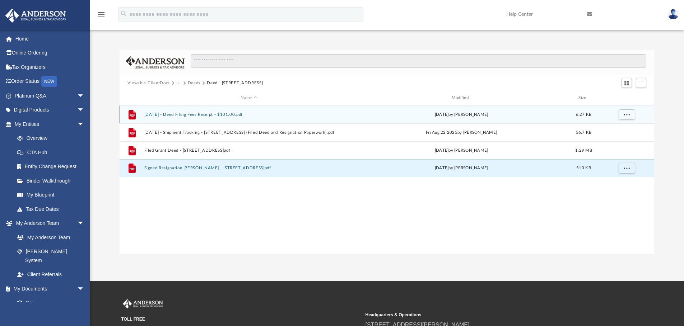
click at [218, 116] on button "2025.08.15 - Deed Filing Fees Receipt - $101.00.pdf" at bounding box center [248, 114] width 209 height 5
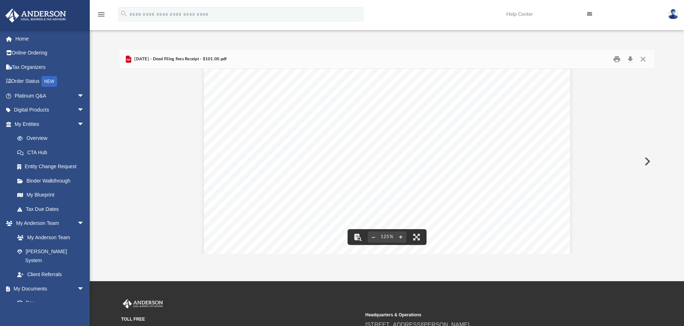
scroll to position [0, 0]
click at [644, 57] on button "Close" at bounding box center [643, 59] width 13 height 11
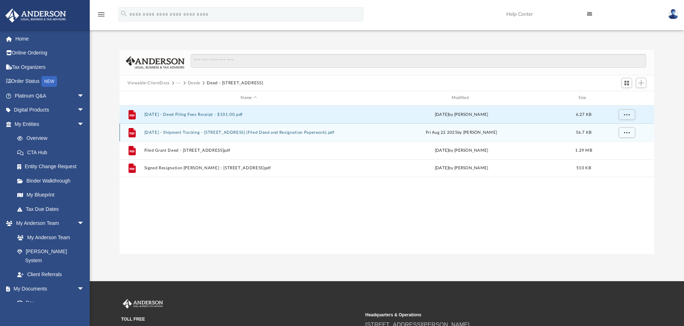
click at [224, 134] on button "2025.08.22 - Shipment Tracking - 2036 Brown Street (Filed Deed and Resignation …" at bounding box center [248, 132] width 209 height 5
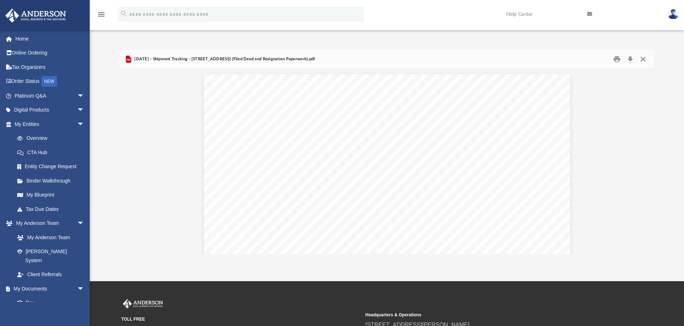
click at [647, 59] on button "Close" at bounding box center [643, 59] width 13 height 11
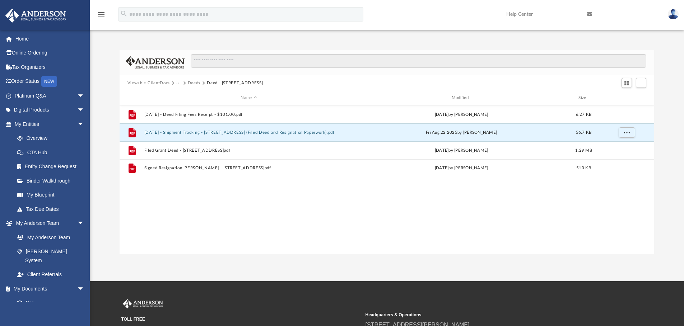
click at [192, 84] on button "Deeds" at bounding box center [194, 83] width 13 height 6
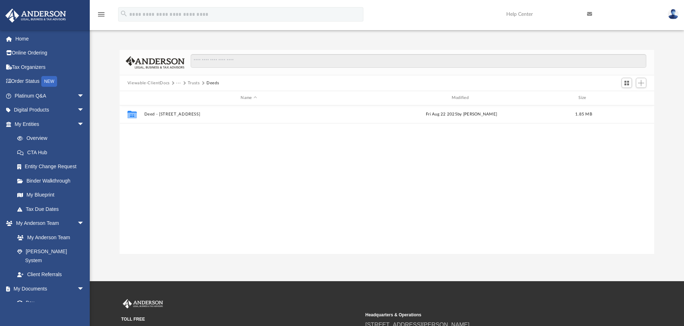
click at [196, 84] on button "Trusts" at bounding box center [194, 83] width 12 height 6
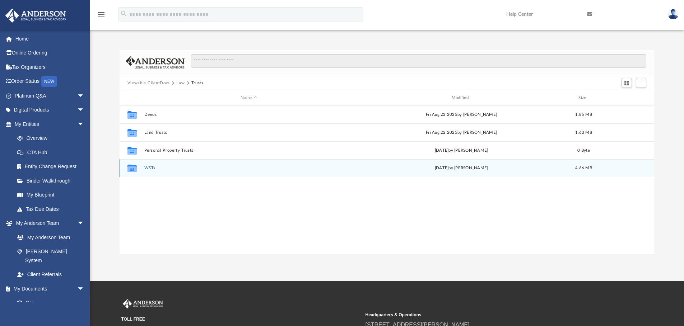
click at [146, 169] on button "WSTs" at bounding box center [248, 168] width 209 height 5
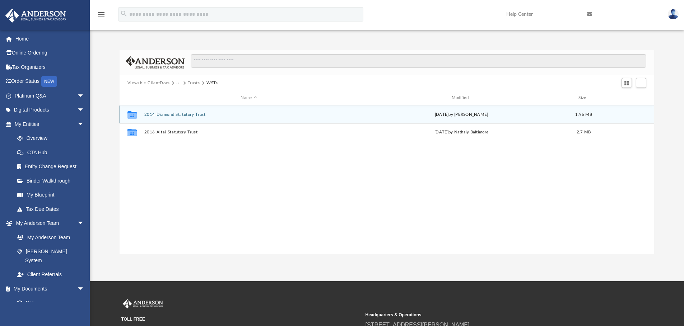
click at [182, 117] on button "2014 Diamond Statutory Trust" at bounding box center [248, 114] width 209 height 5
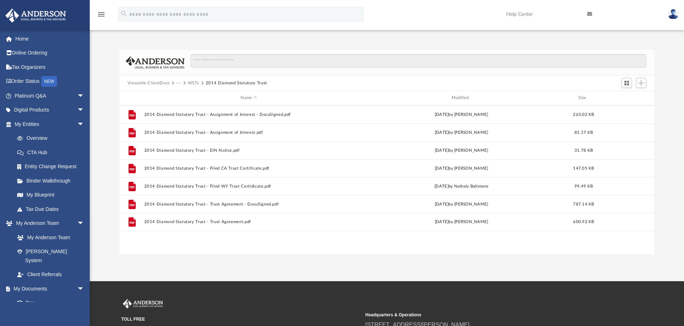
click at [190, 85] on button "WSTs" at bounding box center [193, 83] width 11 height 6
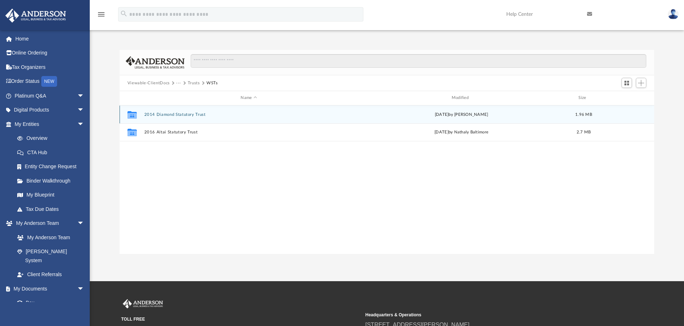
click at [189, 117] on button "2014 Diamond Statutory Trust" at bounding box center [248, 114] width 209 height 5
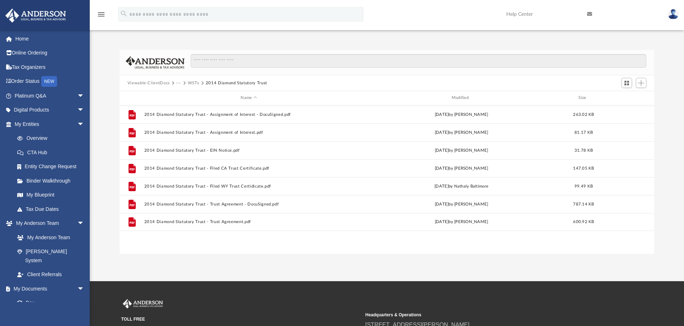
click at [189, 82] on button "WSTs" at bounding box center [193, 83] width 11 height 6
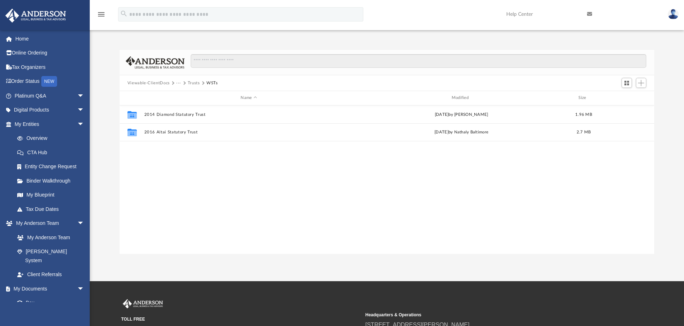
click at [189, 82] on button "Trusts" at bounding box center [194, 83] width 12 height 6
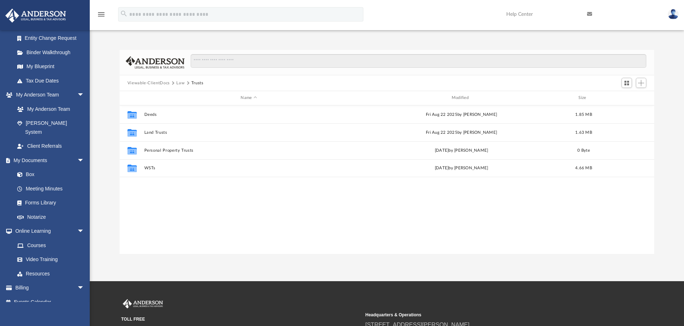
click at [233, 76] on div "Viewable-ClientDocs Law Trusts" at bounding box center [387, 83] width 535 height 16
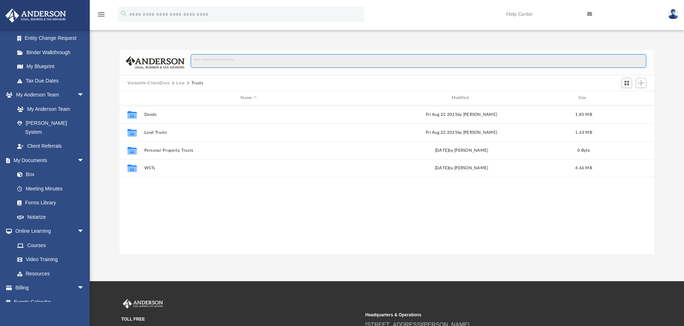
click at [242, 62] on input "Search files and folders" at bounding box center [419, 61] width 456 height 14
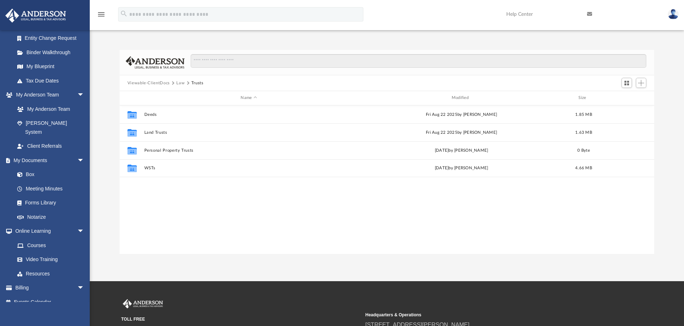
drag, startPoint x: 283, startPoint y: 88, endPoint x: 284, endPoint y: 82, distance: 6.6
click at [284, 82] on div "Viewable-ClientDocs Law Trusts" at bounding box center [387, 83] width 535 height 16
